Goal: Task Accomplishment & Management: Use online tool/utility

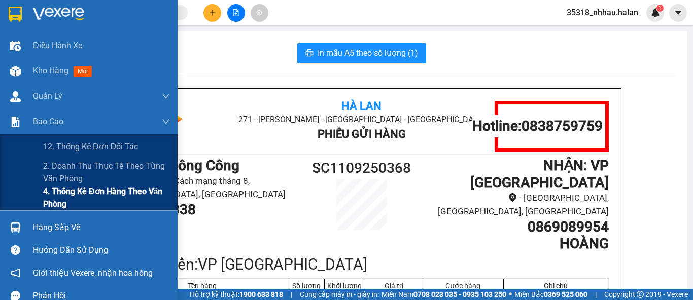
click at [65, 198] on span "4. Thống kê đơn hàng theo văn phòng" at bounding box center [106, 197] width 127 height 25
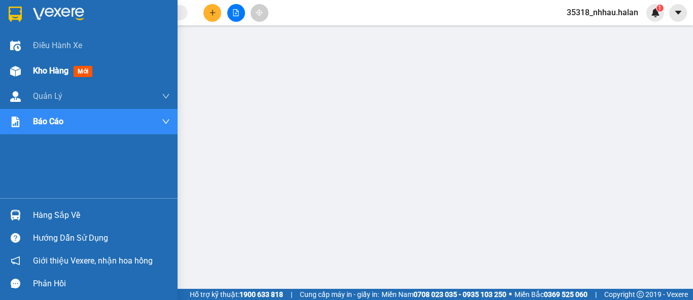
click at [39, 73] on span "Kho hàng" at bounding box center [51, 71] width 36 height 10
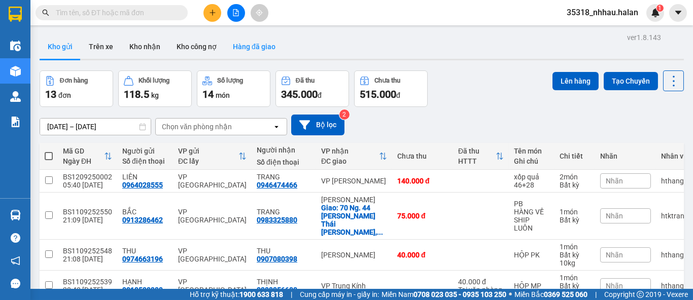
click at [242, 49] on button "Hàng đã giao" at bounding box center [254, 47] width 59 height 24
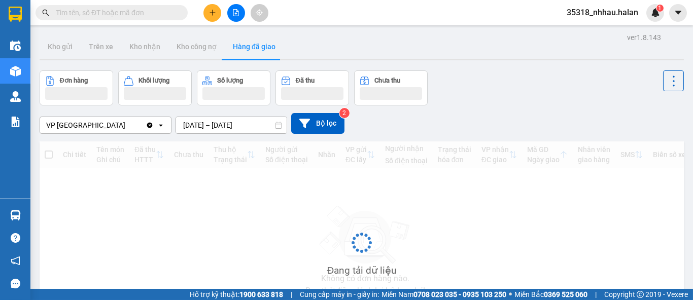
click at [206, 125] on div "ver 1.8.143 Kho gửi Trên xe Kho [PERSON_NAME] công nợ Hàng đã [PERSON_NAME] hàn…" at bounding box center [362, 196] width 653 height 333
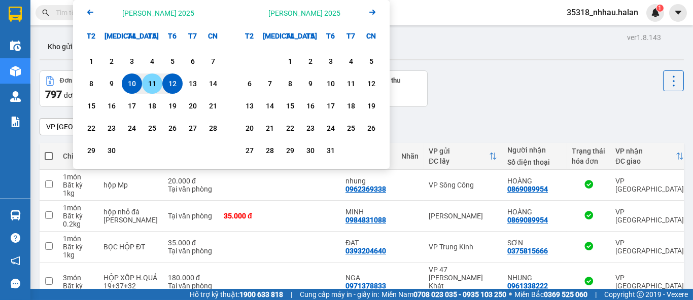
click at [150, 83] on div "11" at bounding box center [152, 84] width 14 height 12
type input "[DATE] – [DATE]"
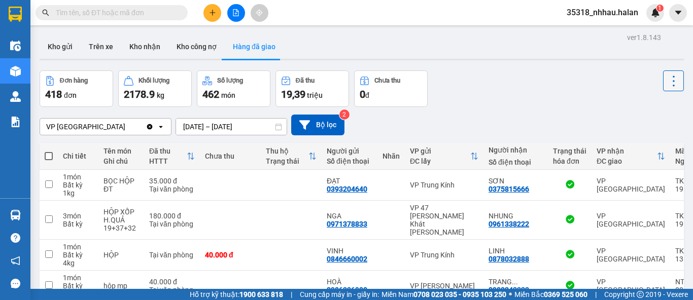
click at [667, 80] on icon at bounding box center [674, 81] width 14 height 14
click at [654, 111] on span "Làm mới" at bounding box center [651, 109] width 28 height 10
click at [667, 84] on icon at bounding box center [674, 81] width 14 height 14
click at [656, 105] on span "Làm mới" at bounding box center [651, 109] width 28 height 10
click at [143, 48] on button "Kho nhận" at bounding box center [144, 47] width 47 height 24
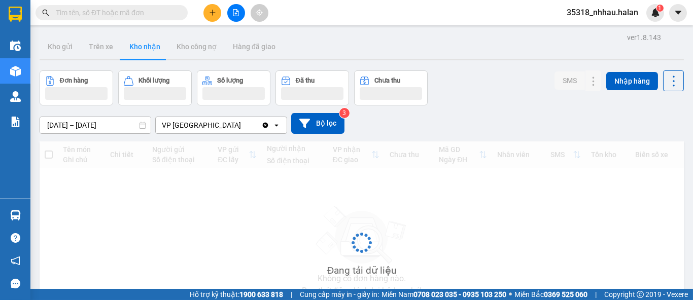
click at [98, 120] on div "ver 1.8.143 Kho gửi Trên xe Kho [PERSON_NAME] công nợ Hàng đã [PERSON_NAME] hàn…" at bounding box center [362, 196] width 653 height 333
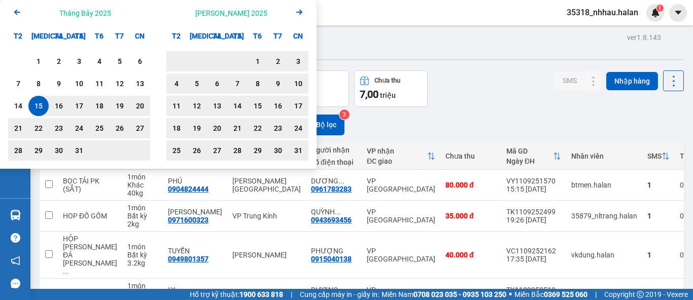
click at [297, 12] on icon "Next month." at bounding box center [299, 12] width 6 height 5
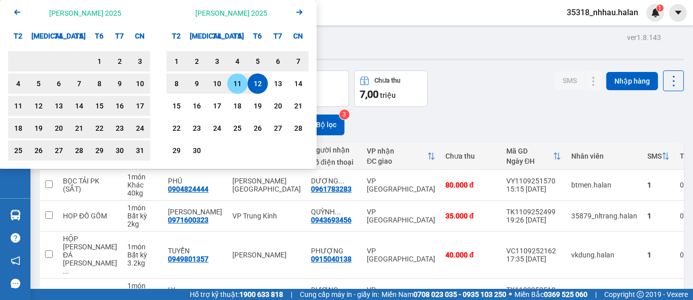
click at [240, 81] on div "11" at bounding box center [237, 84] width 14 height 12
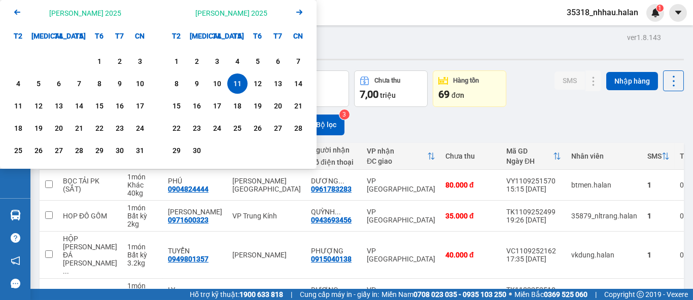
click at [240, 81] on div "11" at bounding box center [237, 84] width 14 height 12
type input "[DATE] – [DATE]"
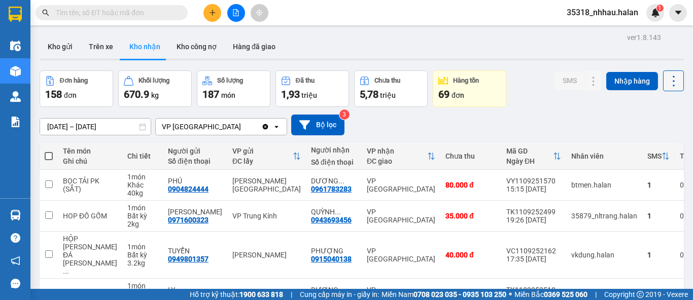
click at [667, 83] on icon at bounding box center [674, 81] width 14 height 14
click at [649, 128] on span "Làm mới" at bounding box center [651, 127] width 28 height 10
click at [667, 81] on icon at bounding box center [674, 81] width 14 height 14
click at [646, 130] on span "Làm mới" at bounding box center [651, 127] width 28 height 10
click at [142, 49] on button "Kho nhận" at bounding box center [144, 47] width 47 height 24
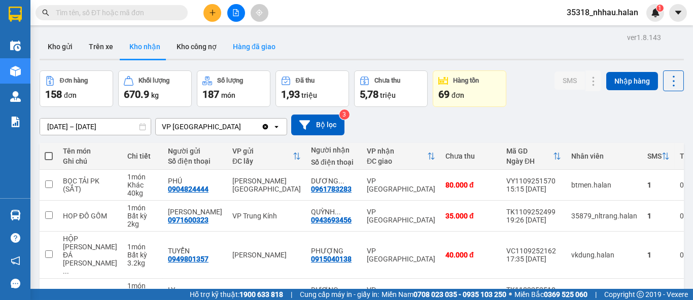
click at [239, 51] on button "Hàng đã giao" at bounding box center [254, 47] width 59 height 24
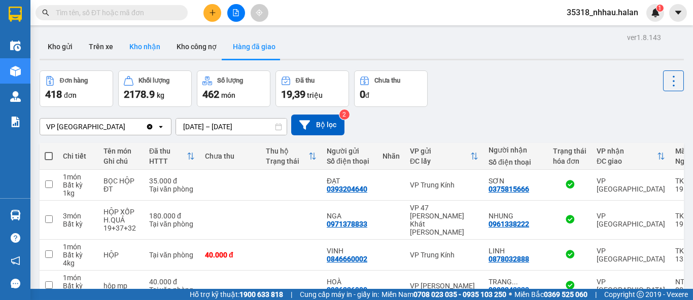
click at [142, 47] on button "Kho nhận" at bounding box center [144, 47] width 47 height 24
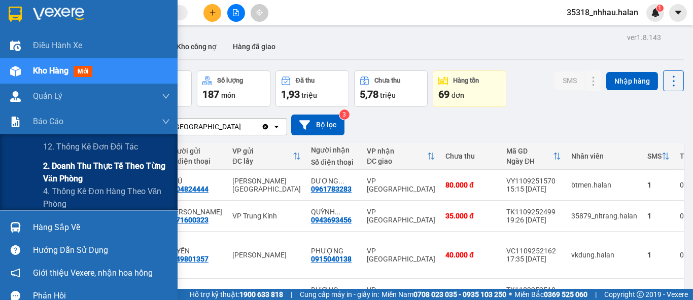
click at [69, 177] on span "2. Doanh thu thực tế theo từng văn phòng" at bounding box center [106, 172] width 127 height 25
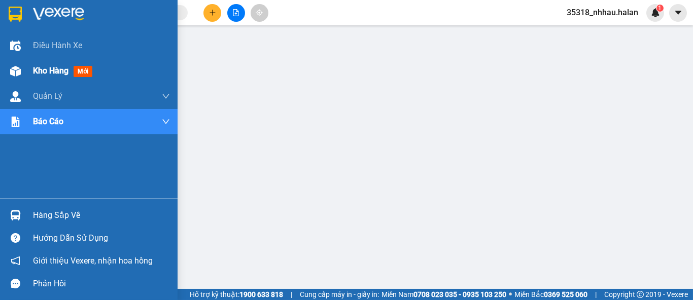
click at [60, 75] on span "Kho hàng" at bounding box center [51, 71] width 36 height 10
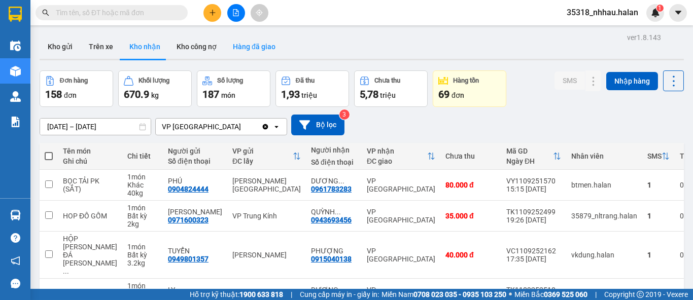
click at [258, 46] on button "Hàng đã giao" at bounding box center [254, 47] width 59 height 24
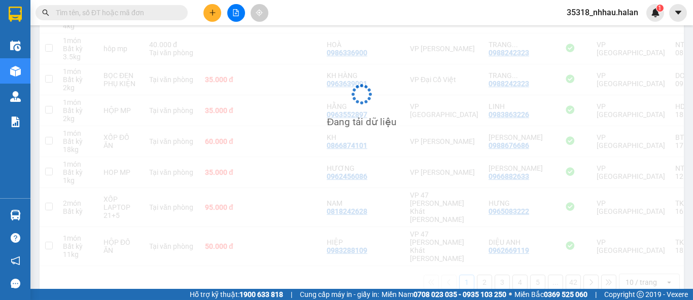
scroll to position [237, 0]
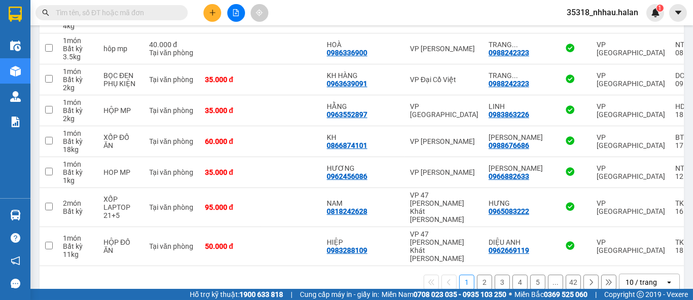
click at [642, 278] on div "10 / trang" at bounding box center [641, 283] width 31 height 10
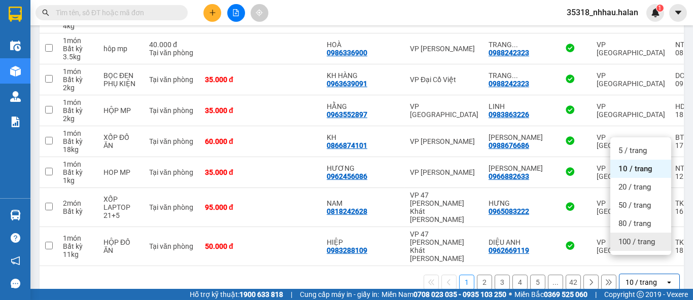
click at [638, 242] on span "100 / trang" at bounding box center [637, 242] width 37 height 10
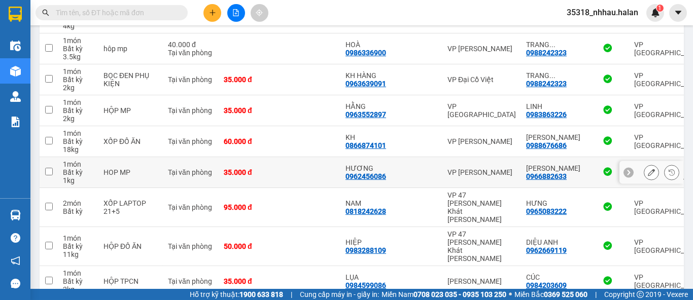
scroll to position [0, 0]
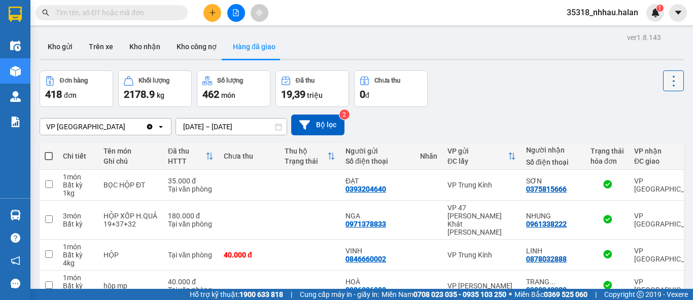
click at [667, 77] on icon at bounding box center [674, 81] width 14 height 14
click at [656, 111] on span "Làm mới" at bounding box center [651, 109] width 28 height 10
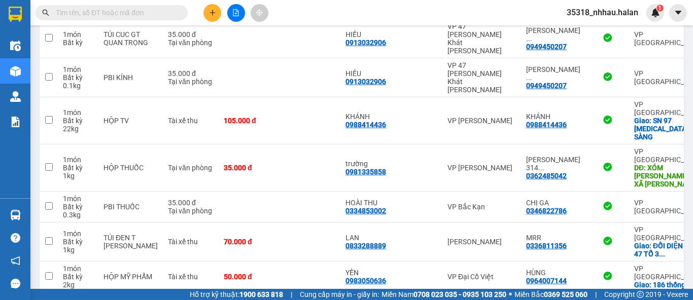
scroll to position [3042, 0]
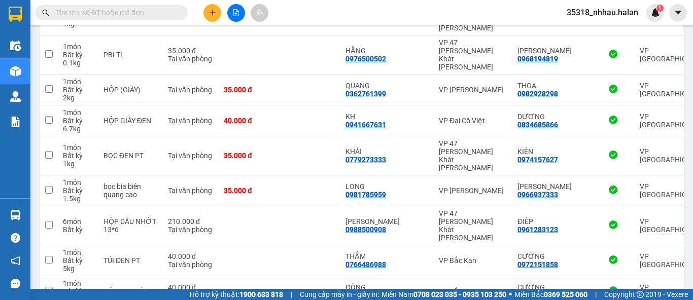
scroll to position [3059, 0]
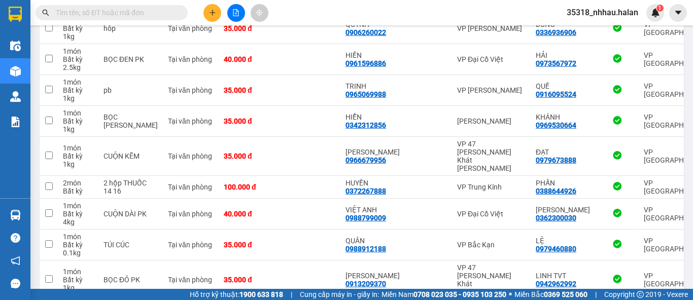
scroll to position [3034, 0]
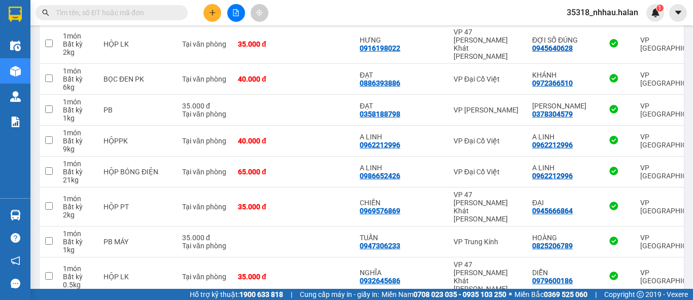
scroll to position [3051, 0]
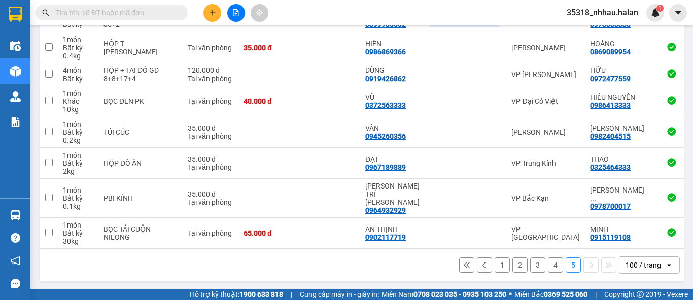
scroll to position [480, 0]
